Goal: Information Seeking & Learning: Learn about a topic

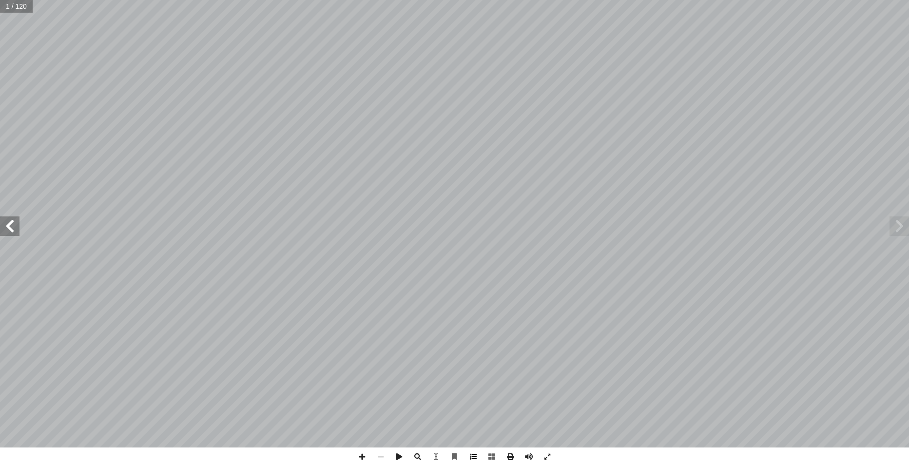
click at [472, 458] on span at bounding box center [473, 457] width 19 height 19
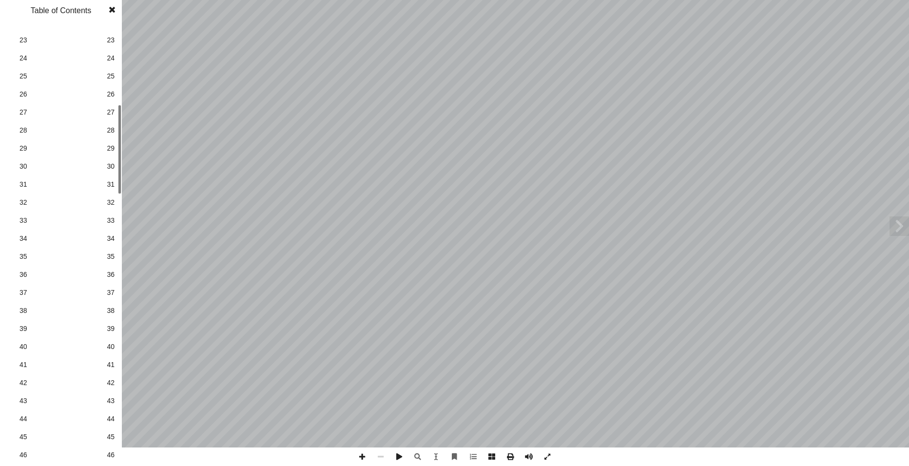
click at [114, 384] on span "42" at bounding box center [111, 383] width 8 height 10
click at [111, 403] on span "43" at bounding box center [111, 401] width 8 height 10
click at [114, 8] on span at bounding box center [112, 10] width 18 height 20
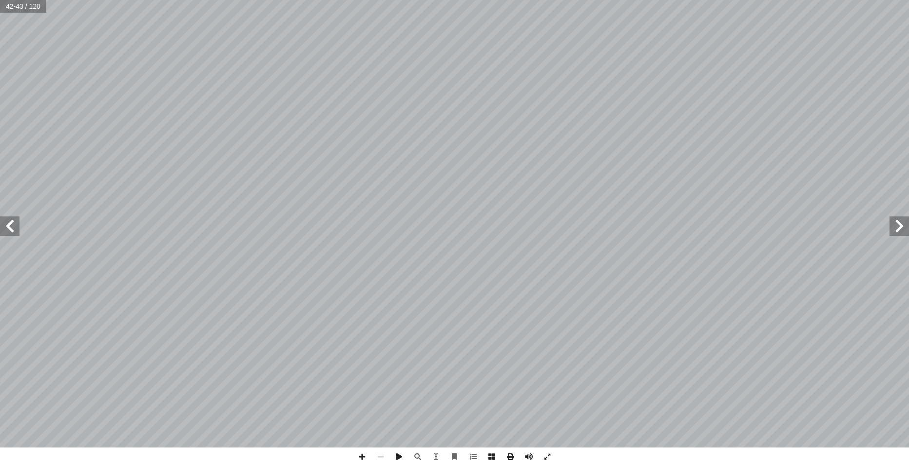
click at [11, 219] on span at bounding box center [10, 227] width 20 height 20
click at [361, 459] on span at bounding box center [362, 457] width 19 height 19
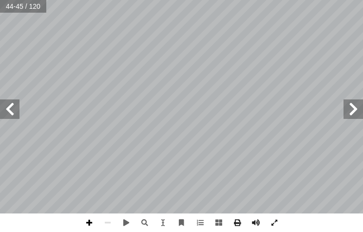
click at [87, 222] on span at bounding box center [89, 223] width 19 height 19
